Goal: Check status: Check status

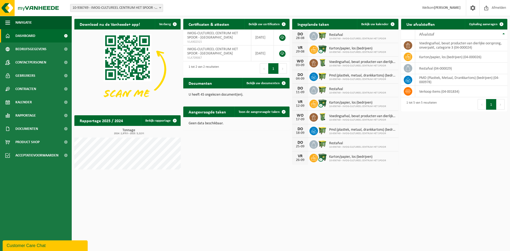
click at [154, 8] on span "10-936749 - IMOG-CULTUREEL CENTRUM HET SPOOR - [GEOGRAPHIC_DATA]" at bounding box center [116, 7] width 92 height 7
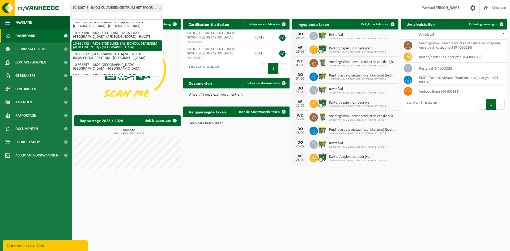
scroll to position [53, 0]
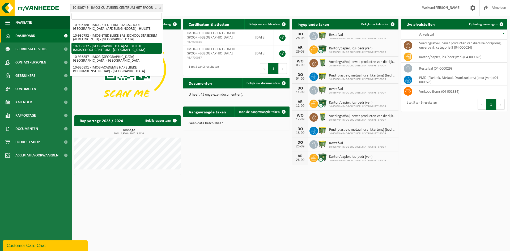
select select "137283"
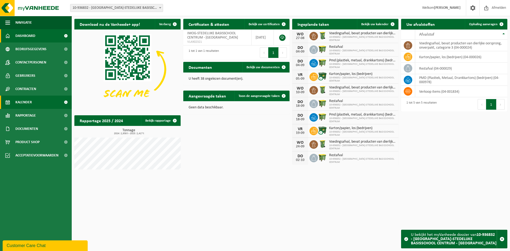
click at [28, 102] on span "Kalender" at bounding box center [23, 102] width 16 height 13
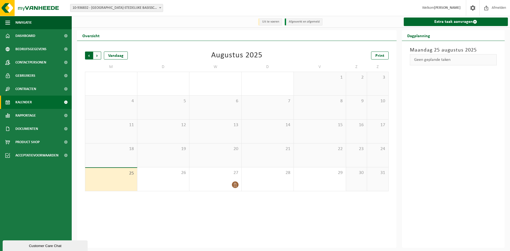
click at [97, 56] on span "Volgende" at bounding box center [97, 55] width 8 height 8
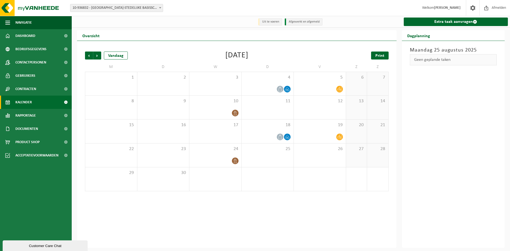
click at [382, 56] on span "Print" at bounding box center [379, 56] width 9 height 4
click at [98, 57] on span "Volgende" at bounding box center [97, 55] width 8 height 8
click at [381, 55] on span "Print" at bounding box center [379, 56] width 9 height 4
click at [97, 57] on span "Volgende" at bounding box center [97, 55] width 8 height 8
